Goal: Transaction & Acquisition: Purchase product/service

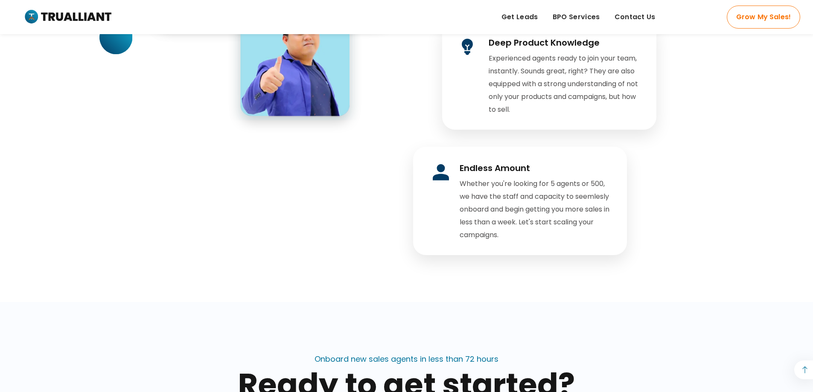
scroll to position [1665, 0]
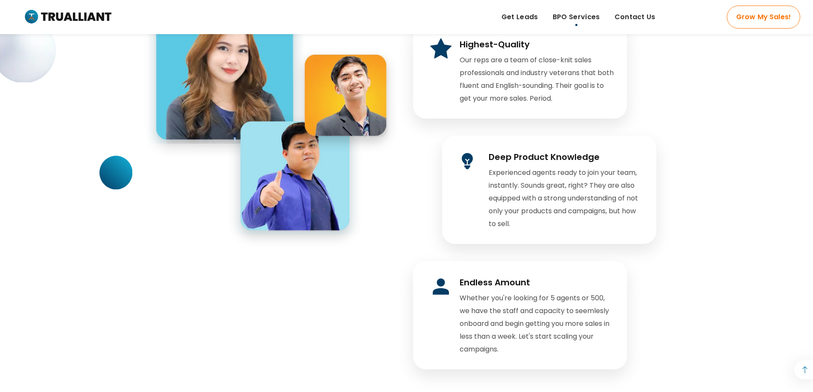
click at [574, 20] on span "BPO Services" at bounding box center [576, 17] width 47 height 13
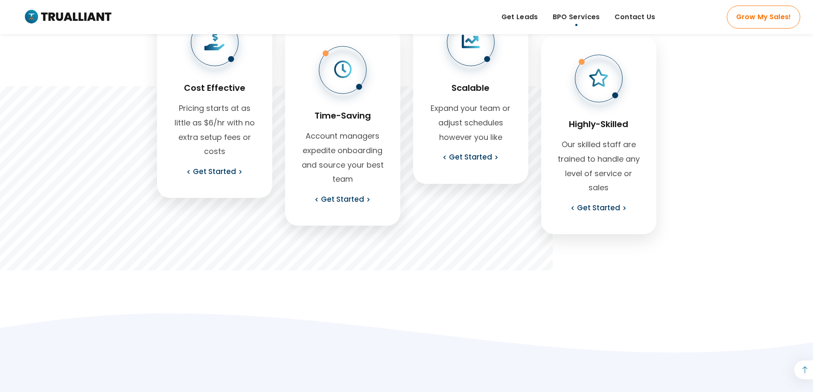
scroll to position [427, 0]
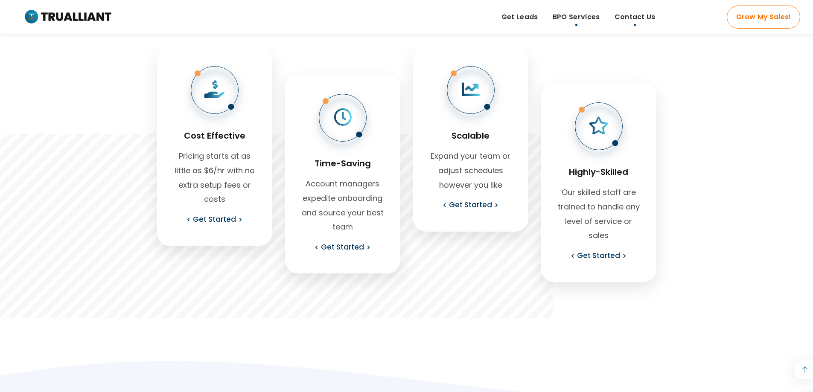
click at [650, 18] on span "Contact Us" at bounding box center [635, 17] width 41 height 13
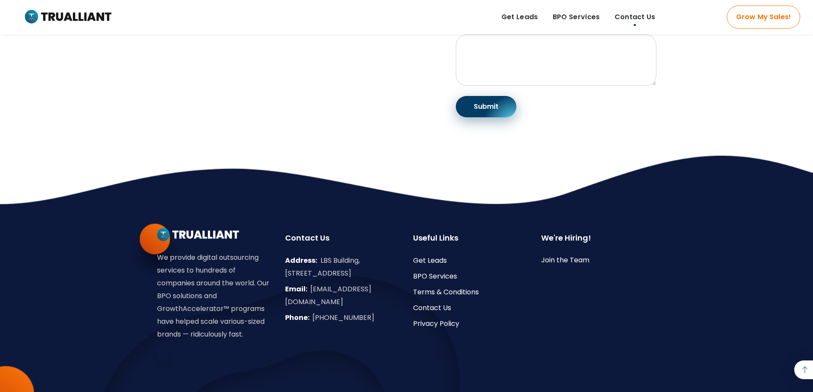
scroll to position [522, 0]
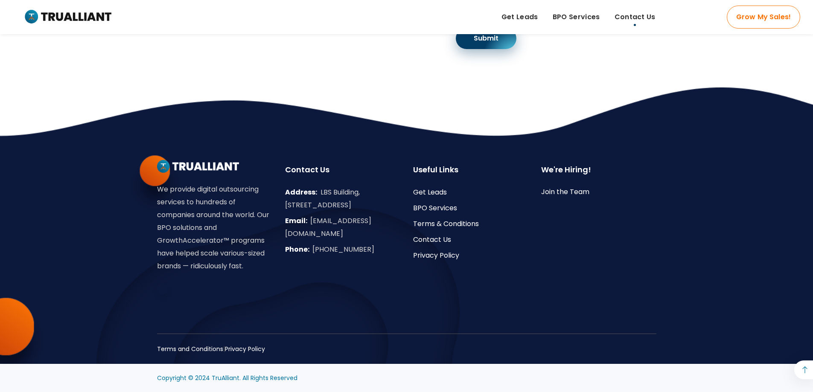
click at [159, 167] on img at bounding box center [198, 166] width 82 height 13
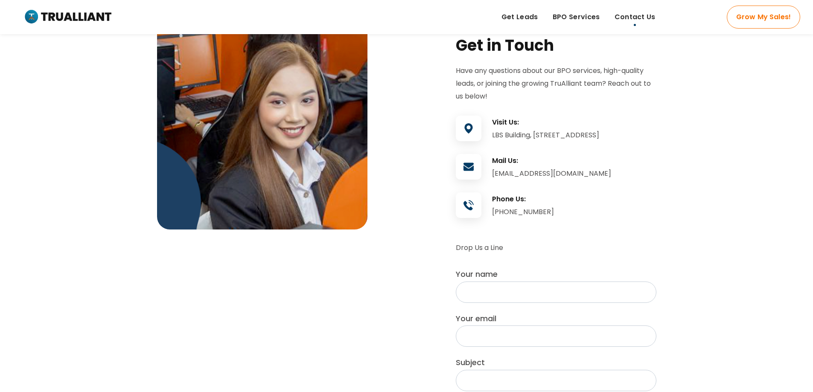
scroll to position [0, 0]
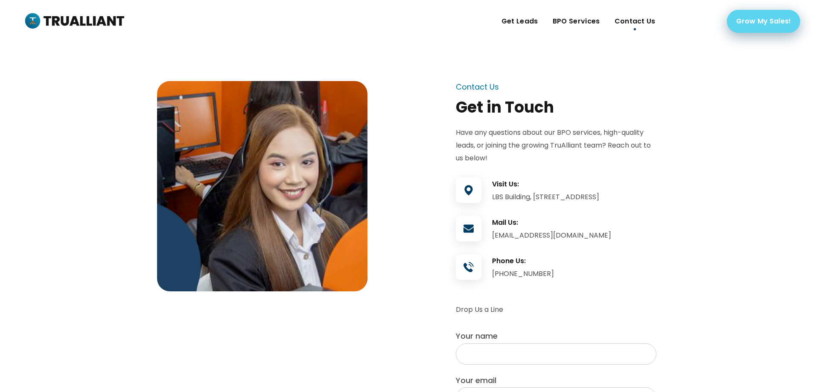
click at [764, 26] on link "Grow My Sales!" at bounding box center [763, 21] width 73 height 23
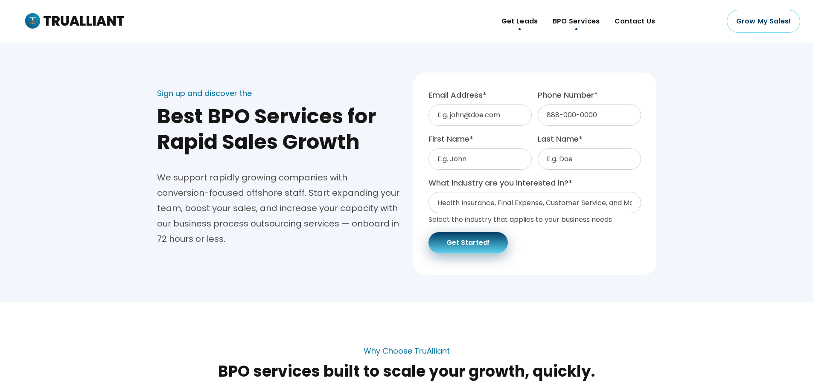
click at [535, 19] on span "Get Leads" at bounding box center [520, 21] width 37 height 13
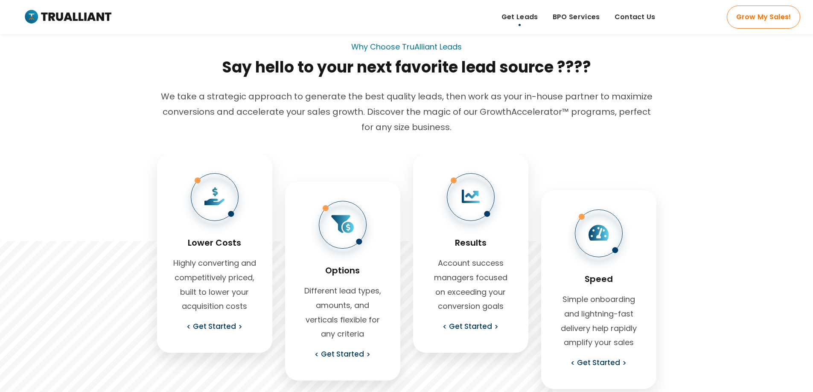
scroll to position [256, 0]
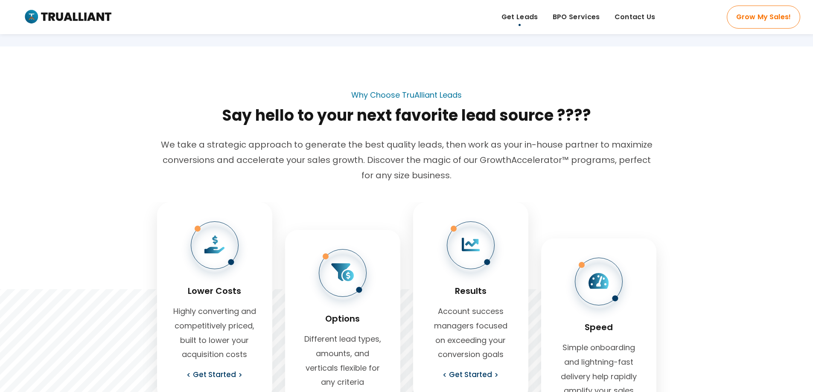
click at [364, 281] on div at bounding box center [343, 273] width 48 height 48
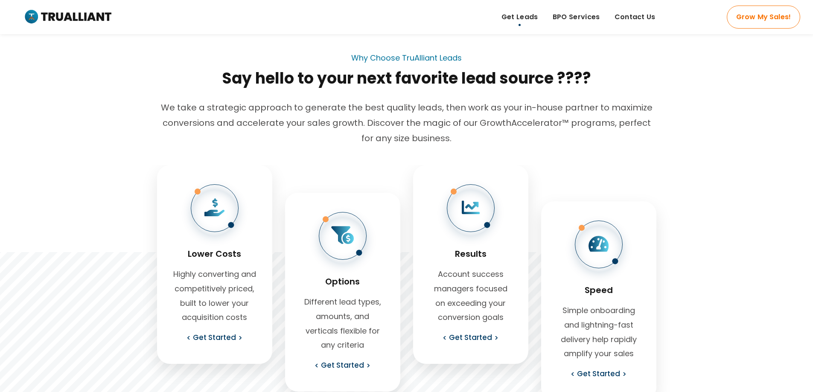
scroll to position [342, 0]
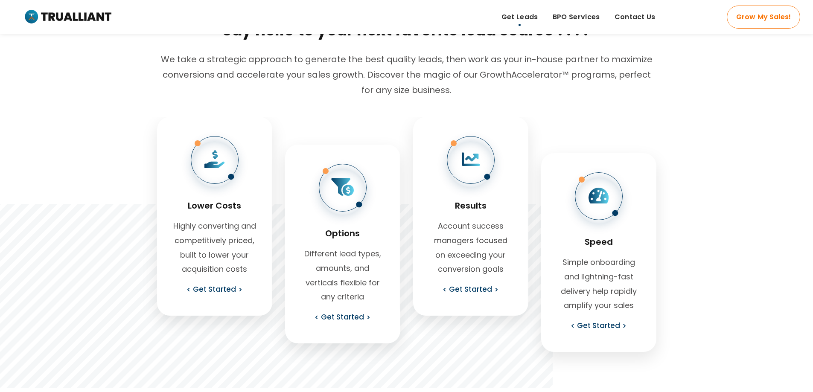
click at [344, 189] on icon at bounding box center [342, 187] width 23 height 18
click at [357, 320] on link "Get Started" at bounding box center [343, 318] width 56 height 14
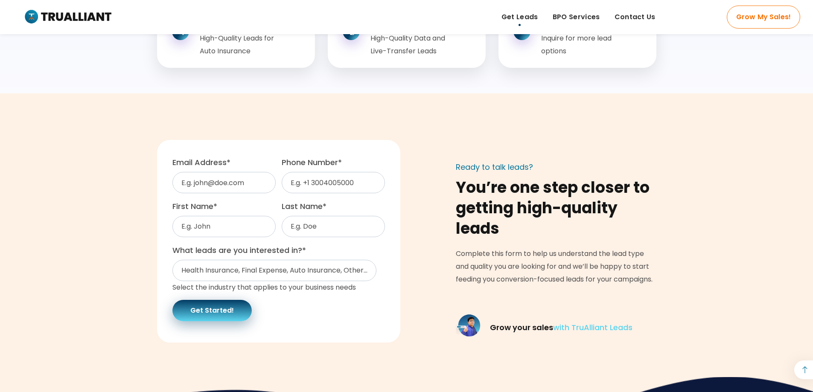
scroll to position [1238, 0]
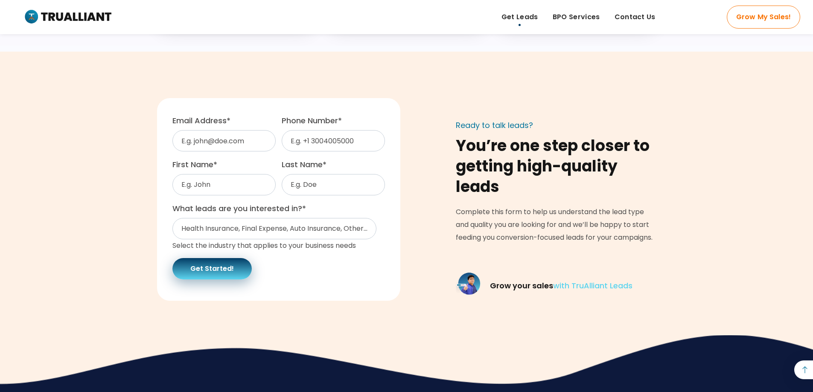
click at [463, 297] on img at bounding box center [469, 285] width 26 height 51
